Goal: Find specific page/section: Find specific page/section

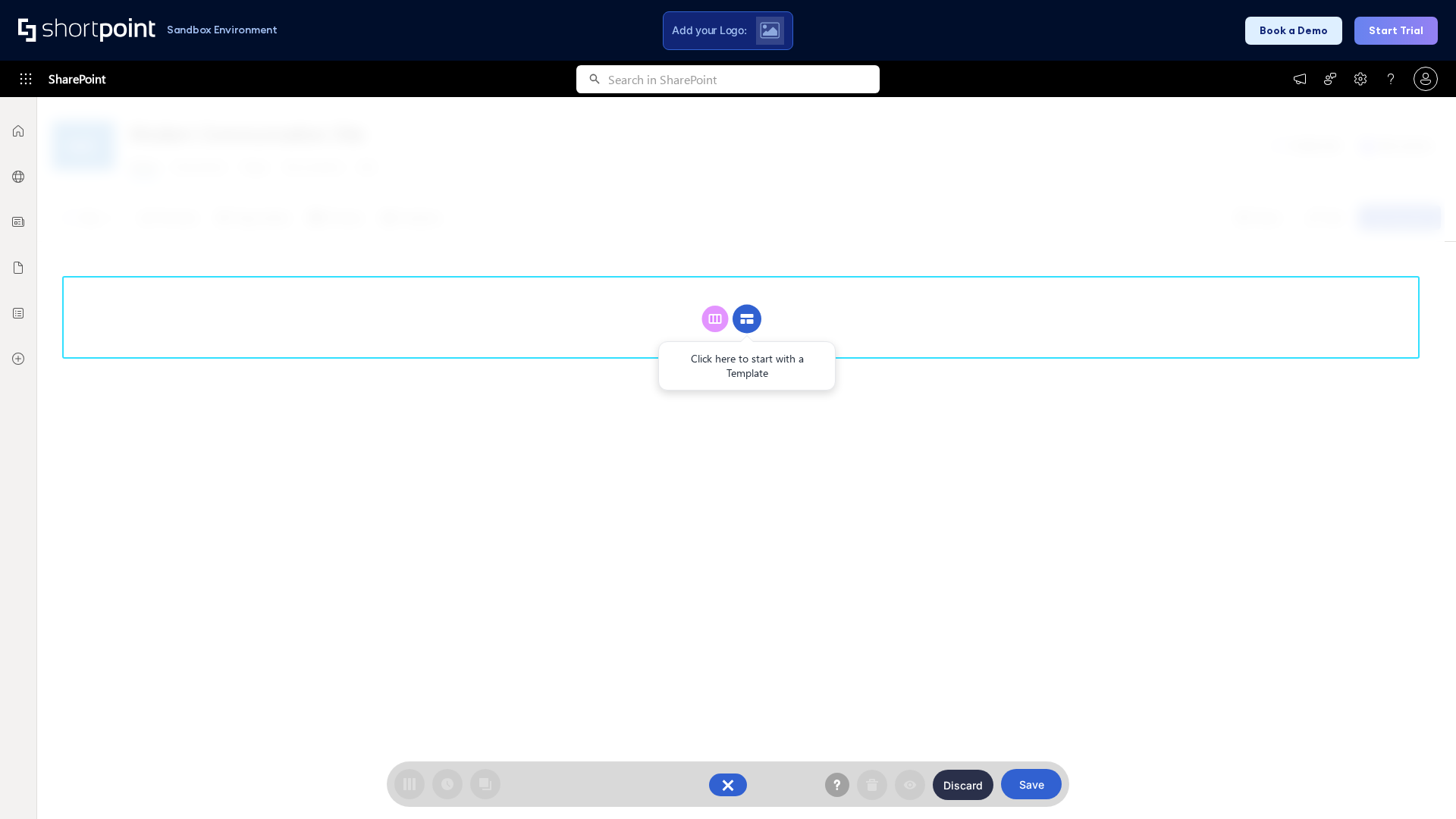
click at [747, 318] on circle at bounding box center [746, 319] width 29 height 29
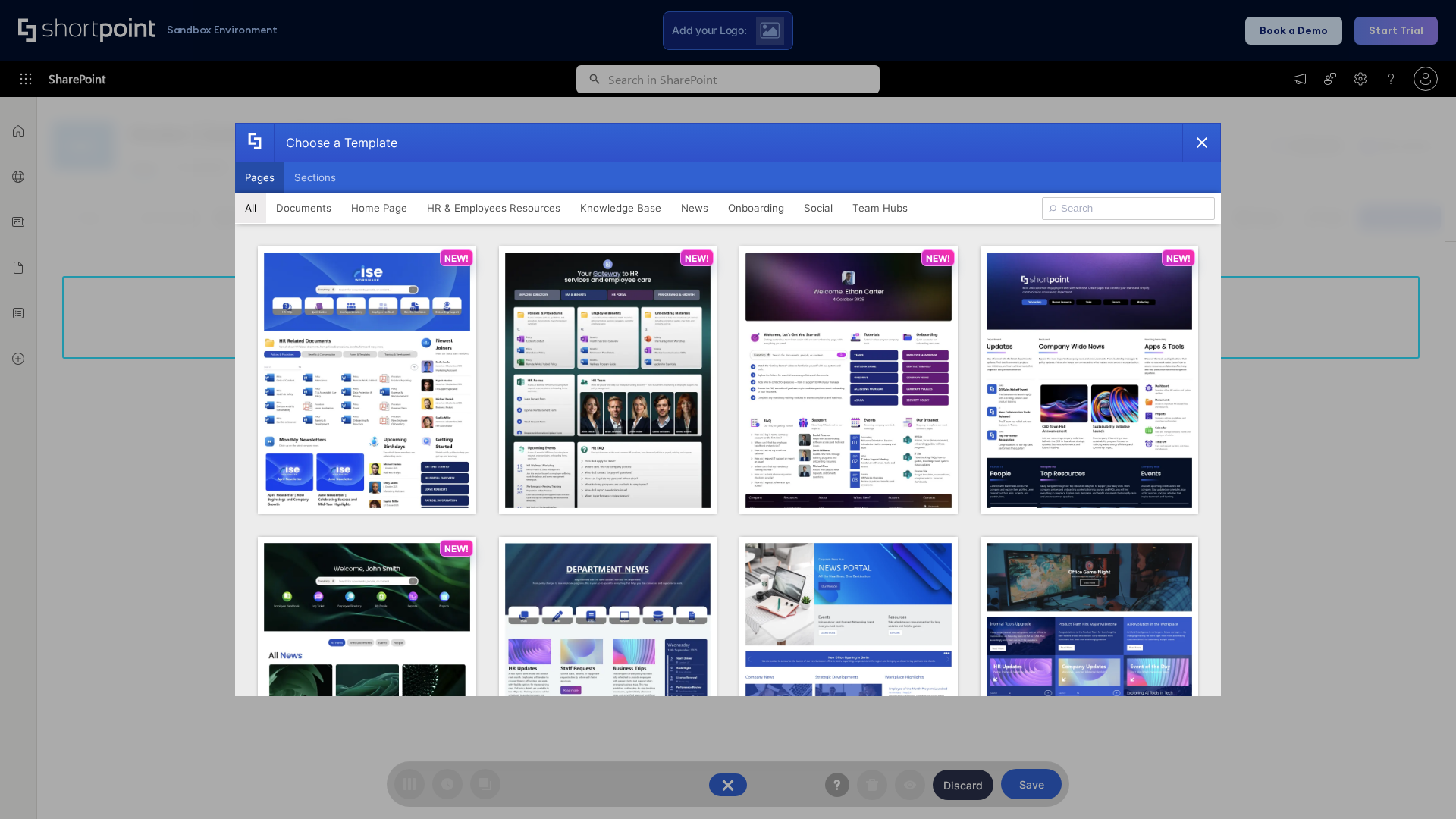
click at [259, 178] on button "Pages" at bounding box center [259, 177] width 49 height 31
type input "News Portal 2"
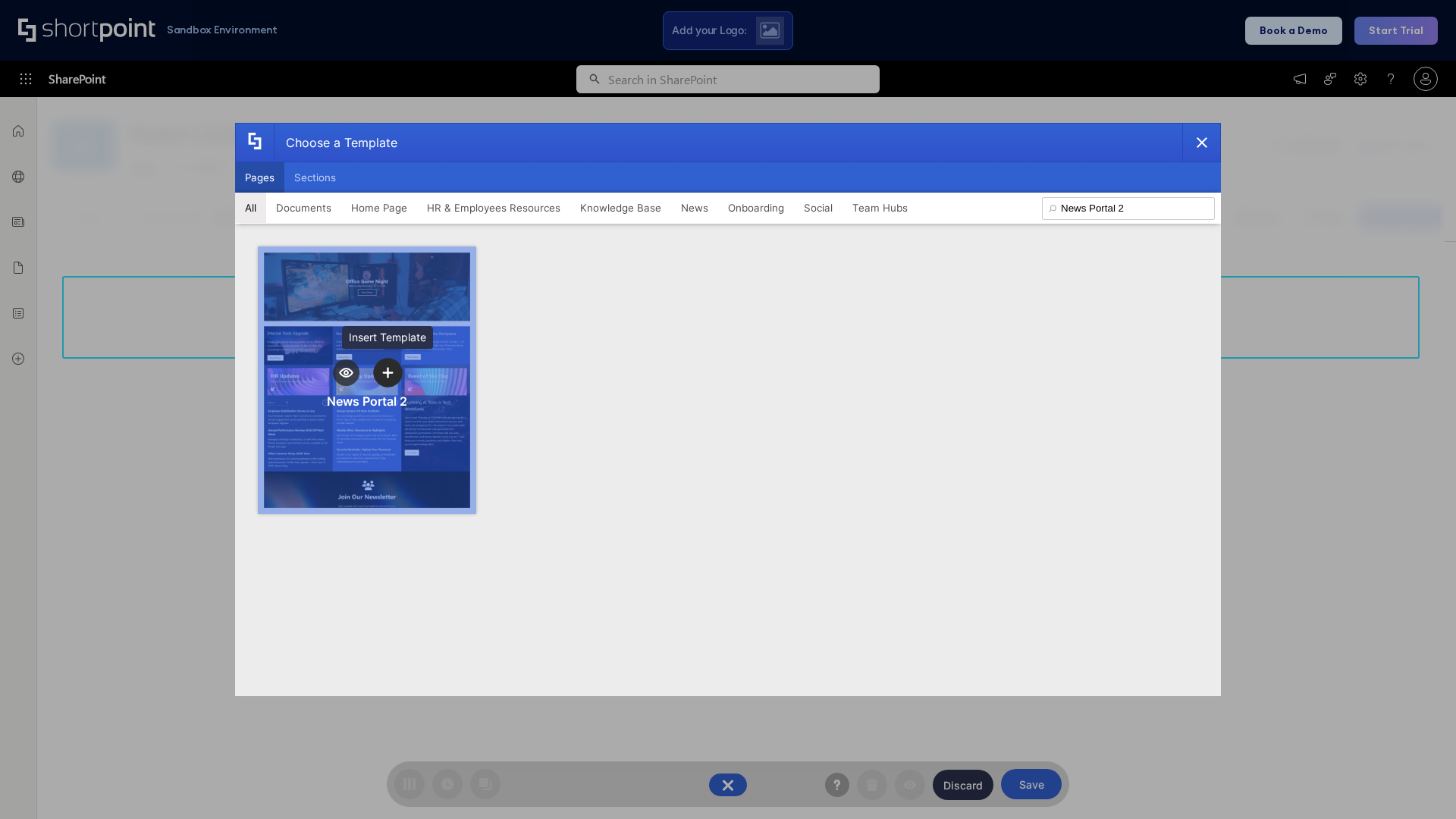
click at [387, 372] on icon "template selector" at bounding box center [387, 372] width 11 height 11
